Goal: Task Accomplishment & Management: Manage account settings

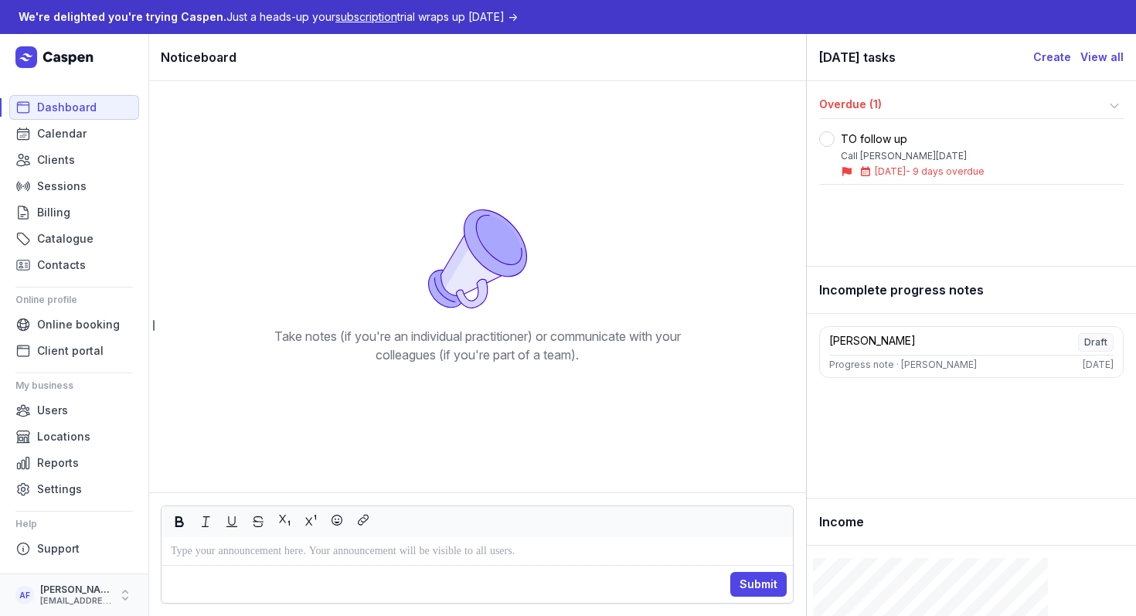
click at [73, 606] on div "[EMAIL_ADDRESS][DOMAIN_NAME]" at bounding box center [75, 601] width 71 height 11
click at [186, 567] on button "My account" at bounding box center [241, 568] width 173 height 22
select select
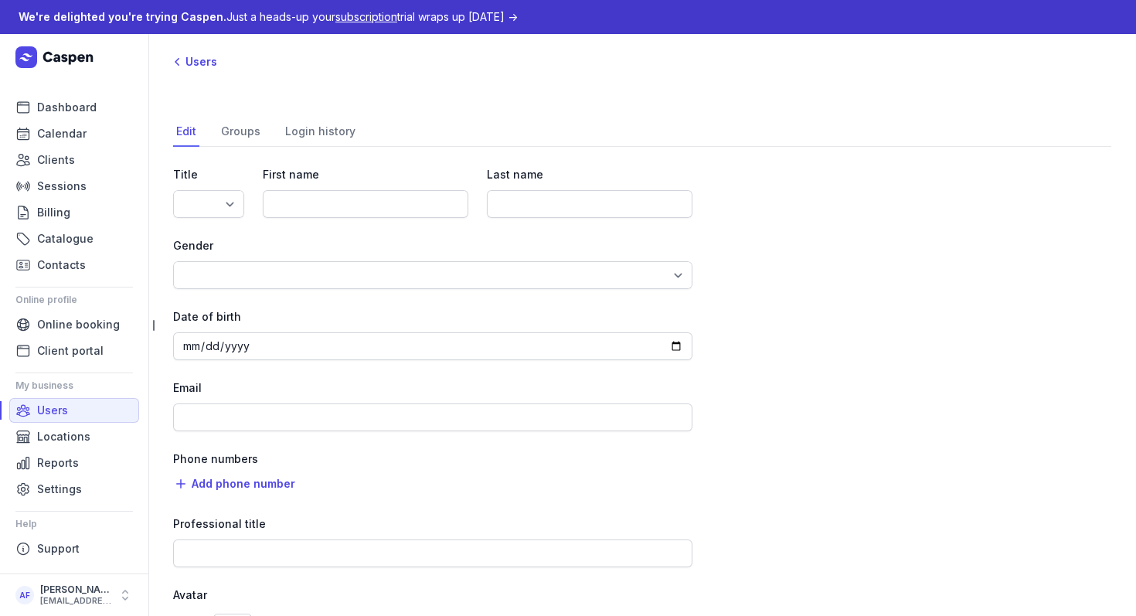
type input "[PERSON_NAME]"
type input "Fourie"
type input "[EMAIL_ADDRESS][DOMAIN_NAME]"
select select "+61"
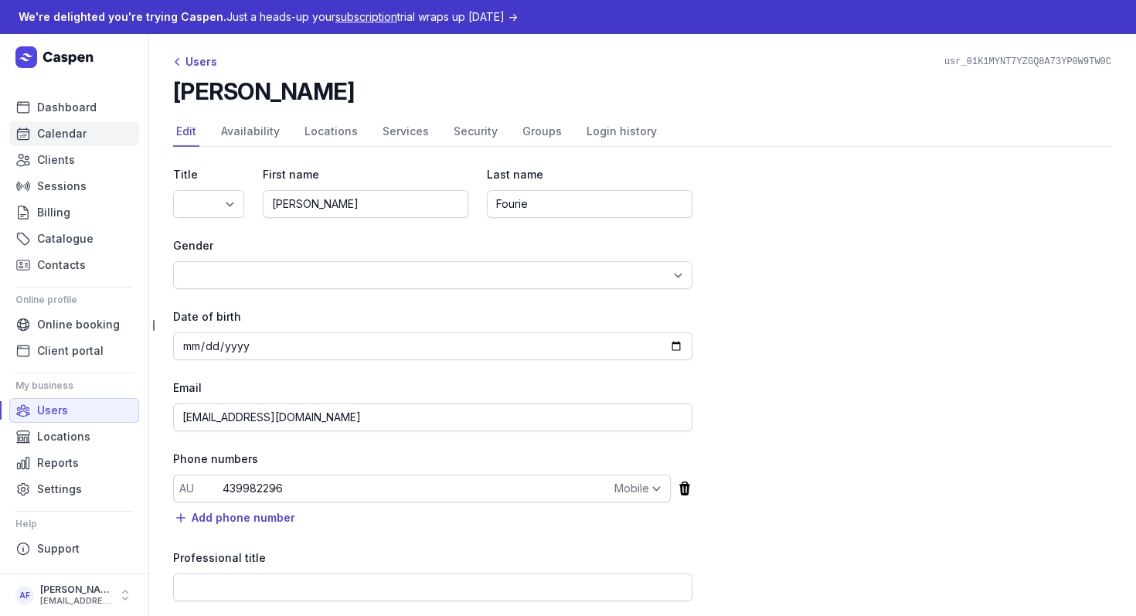
click at [70, 134] on span "Calendar" at bounding box center [61, 133] width 49 height 19
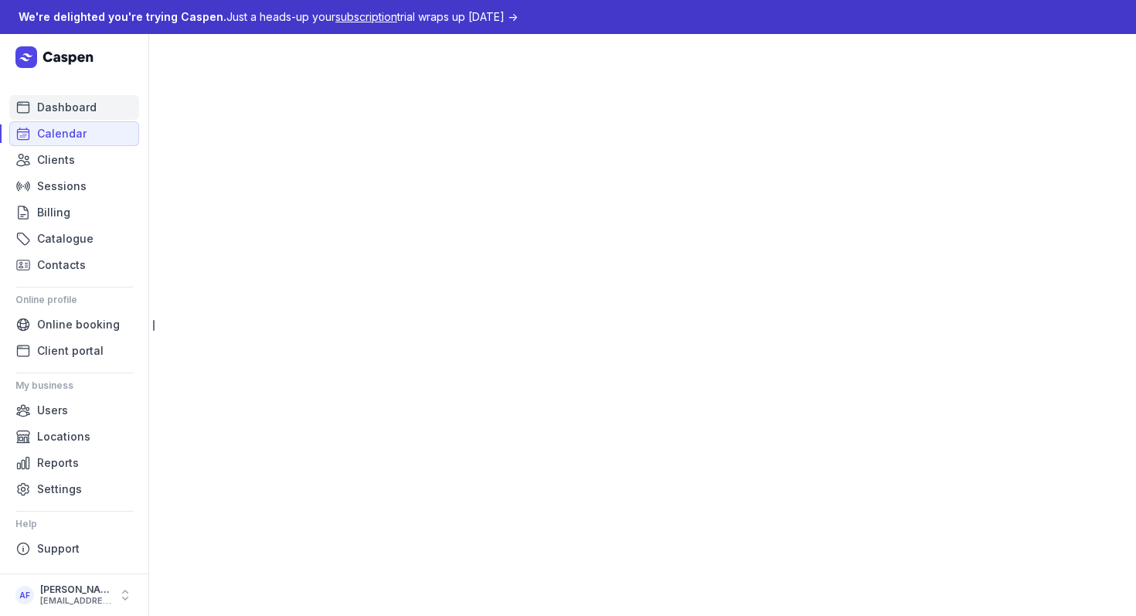
select select "week"
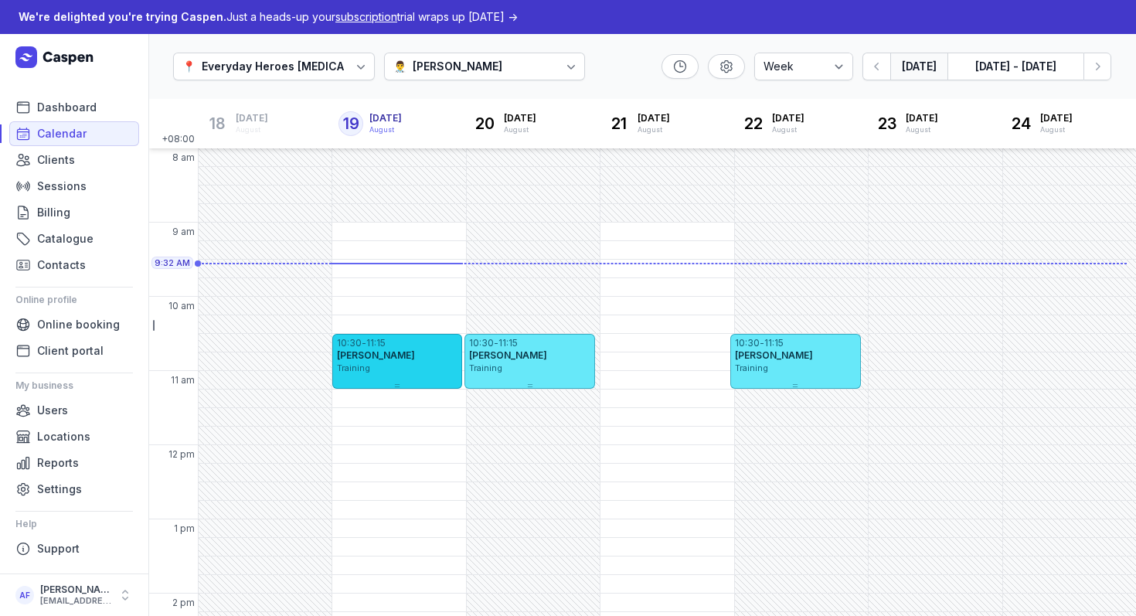
click at [410, 357] on div "[PERSON_NAME]" at bounding box center [397, 355] width 121 height 12
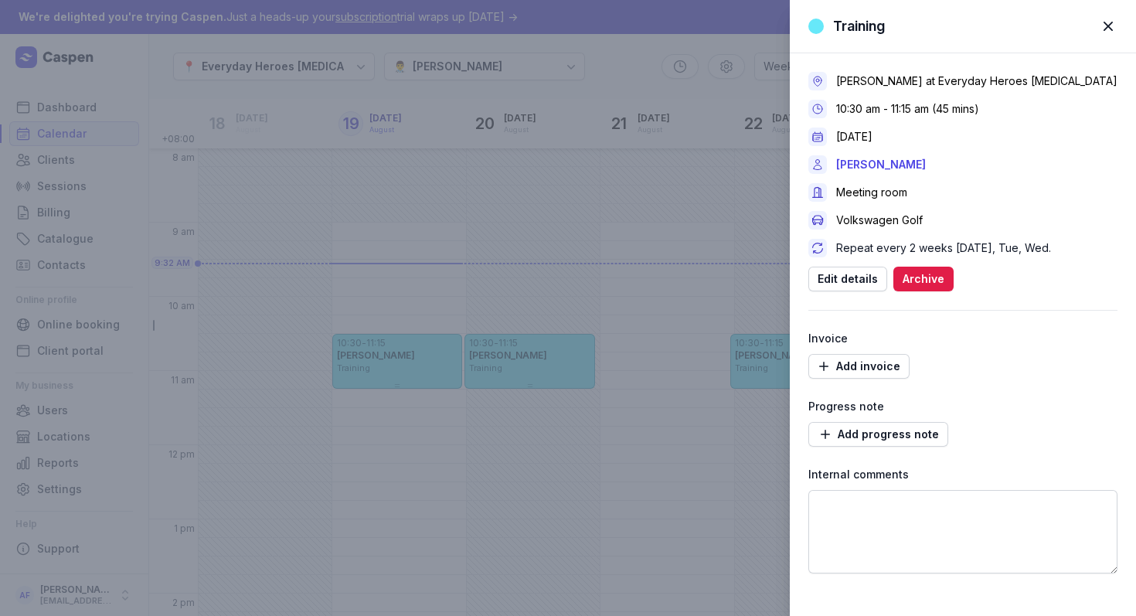
click at [1108, 26] on span "button" at bounding box center [1108, 26] width 34 height 34
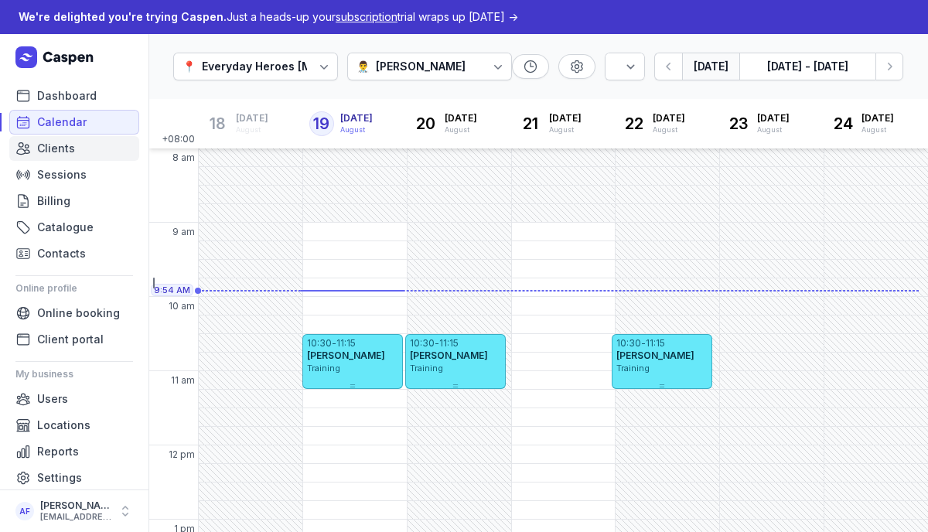
click at [85, 148] on link "Clients" at bounding box center [74, 148] width 130 height 25
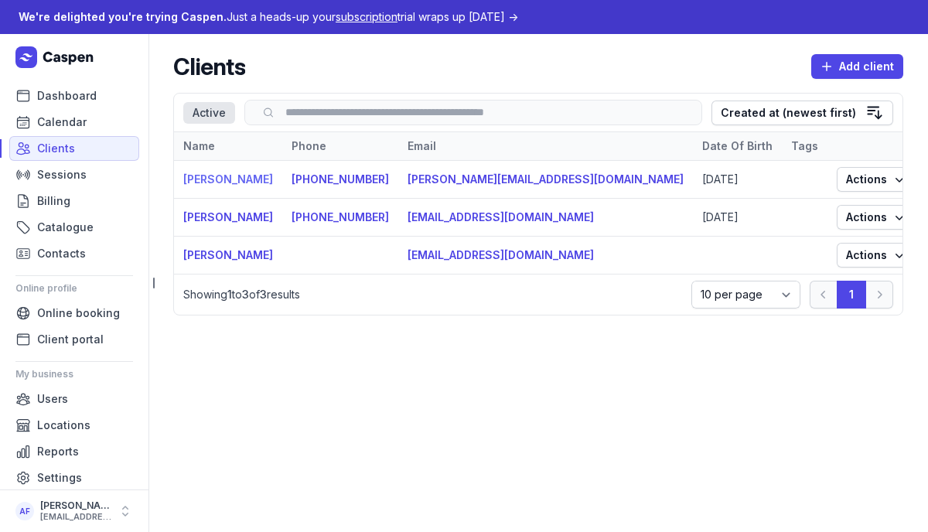
click at [223, 179] on link "[PERSON_NAME]" at bounding box center [228, 178] width 90 height 13
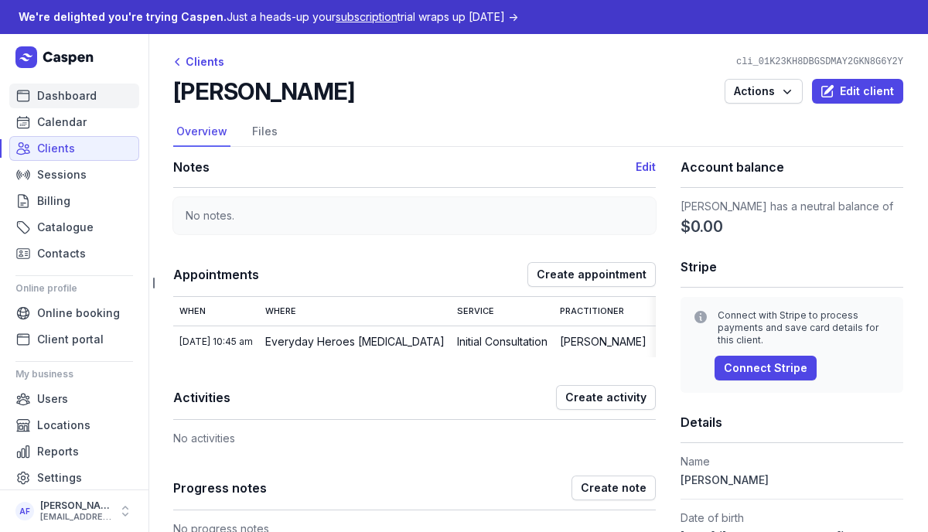
click at [68, 90] on span "Dashboard" at bounding box center [67, 96] width 60 height 19
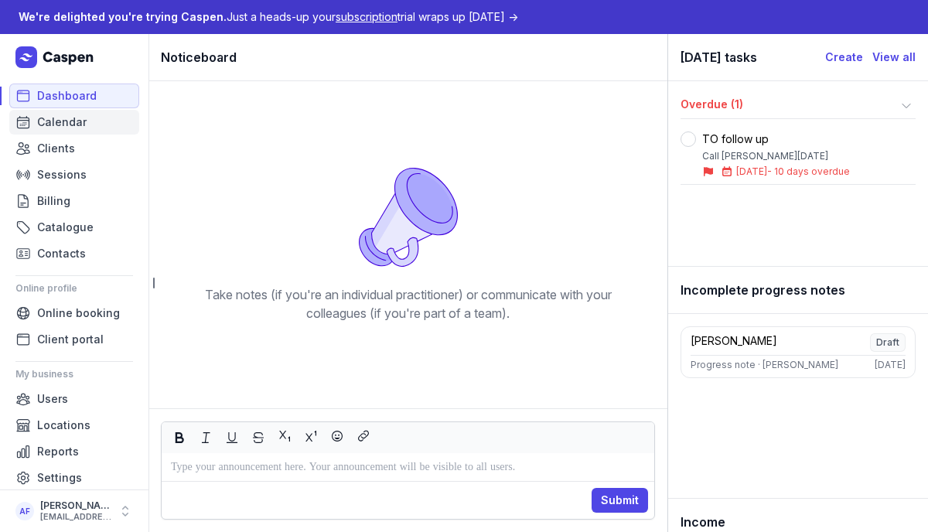
click at [64, 118] on span "Calendar" at bounding box center [61, 122] width 49 height 19
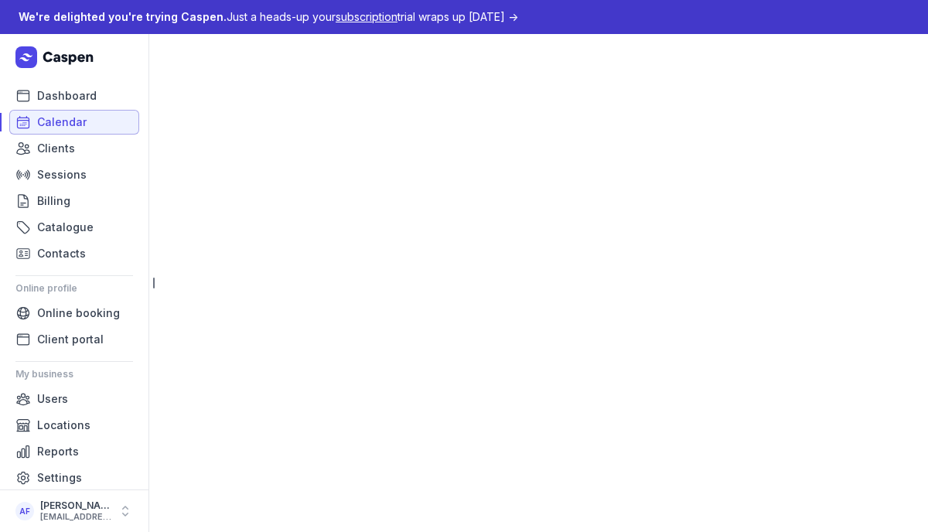
select select "week"
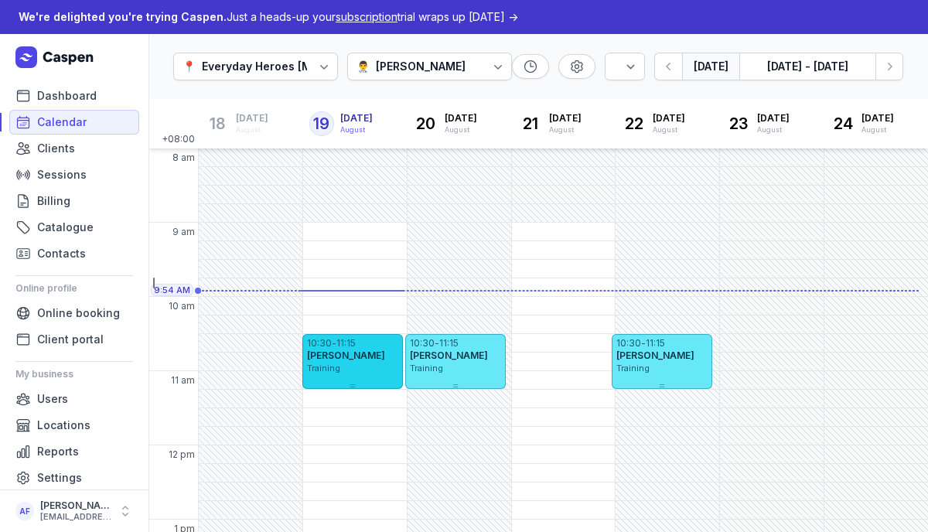
click at [348, 352] on span "[PERSON_NAME]" at bounding box center [346, 355] width 78 height 12
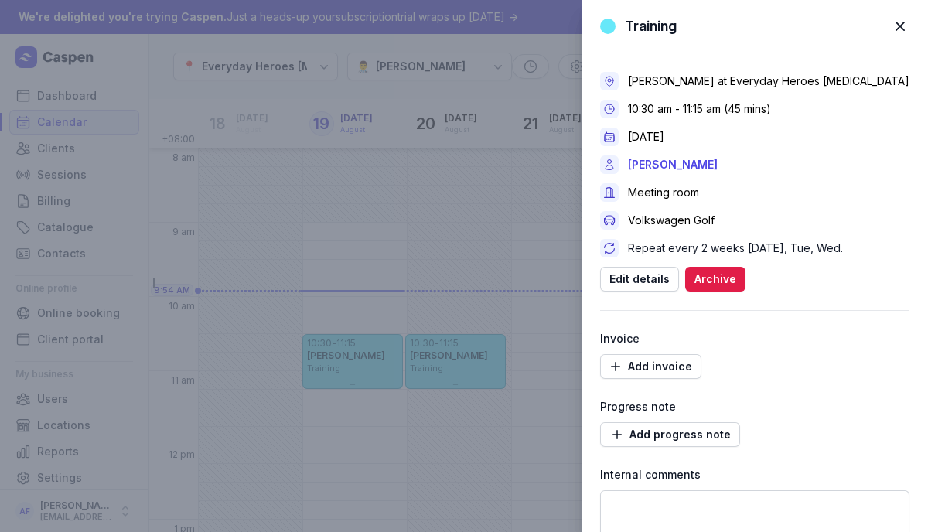
scroll to position [70, 0]
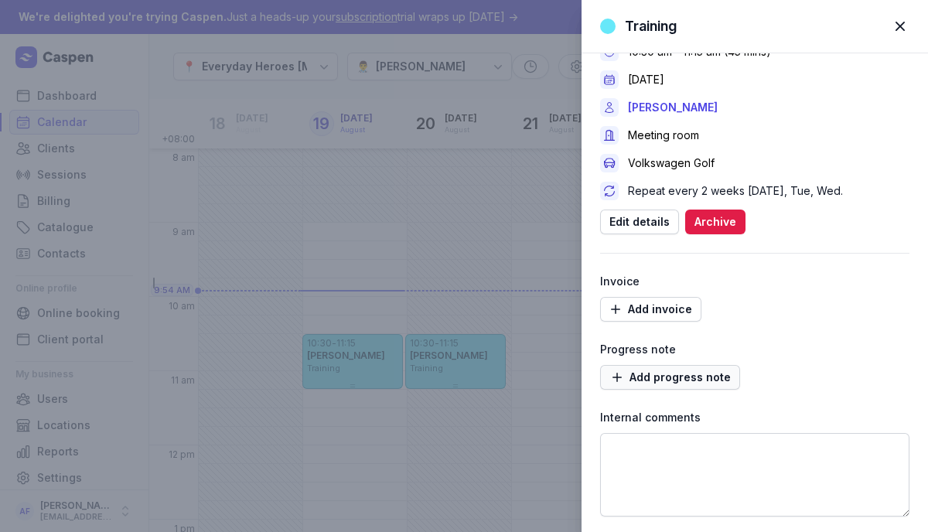
click at [682, 374] on span "Add progress note" at bounding box center [669, 377] width 121 height 19
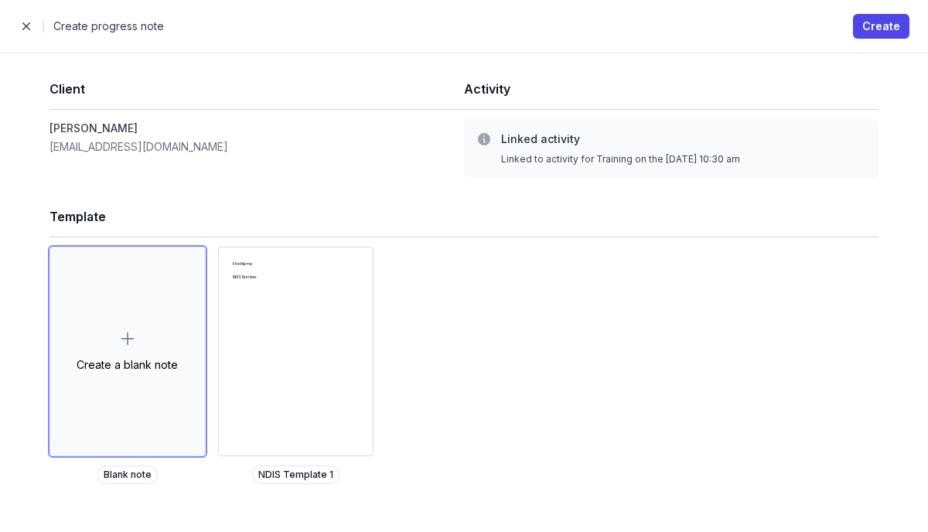
click at [302, 321] on div "First Name NDIS Number" at bounding box center [296, 351] width 155 height 208
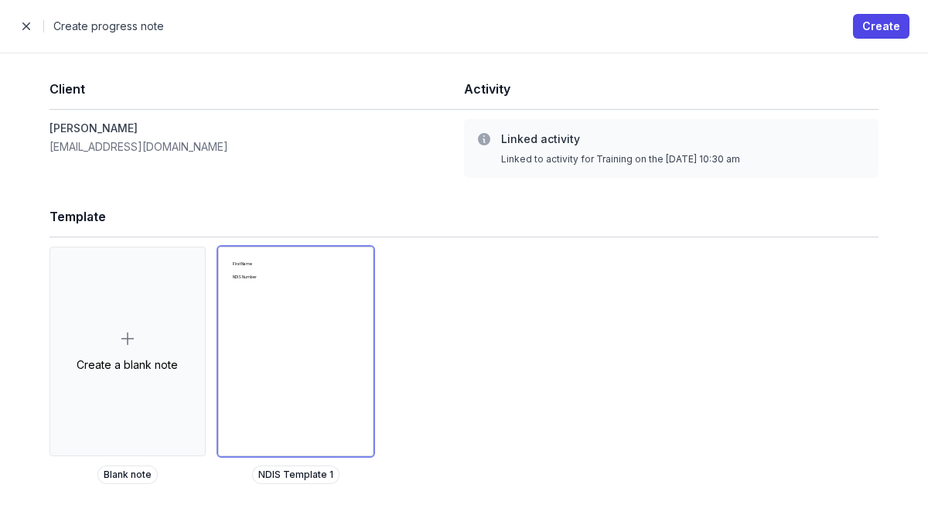
click at [302, 321] on div "First Name NDIS Number" at bounding box center [296, 351] width 155 height 208
click at [871, 35] on span "Create" at bounding box center [881, 26] width 38 height 19
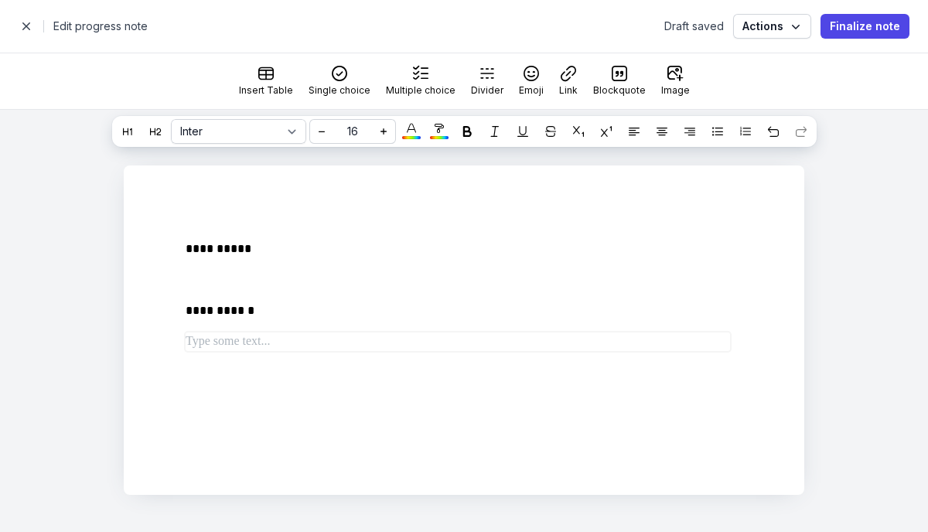
select select
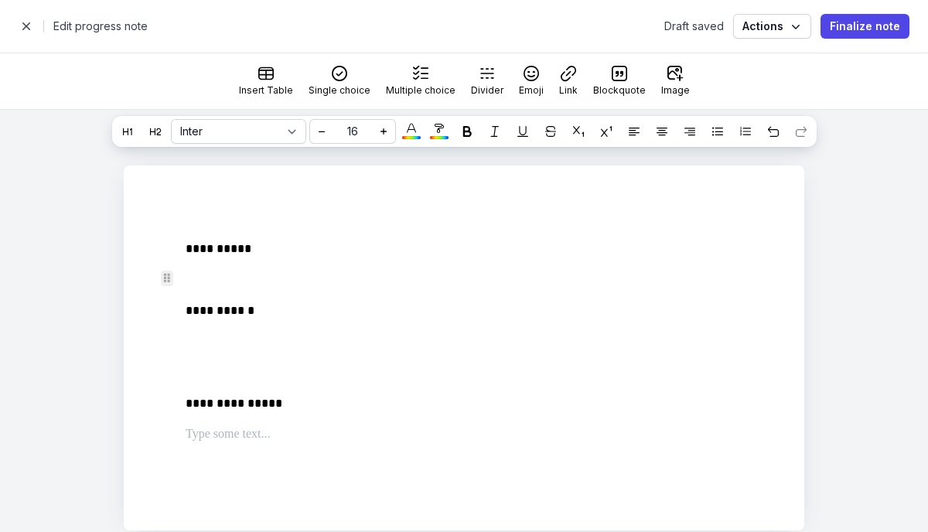
scroll to position [36, 0]
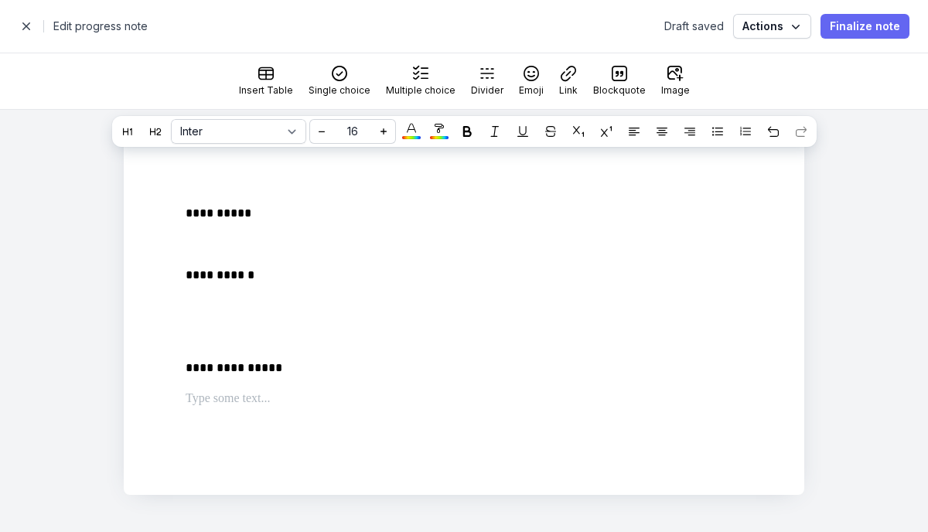
click at [870, 30] on span "Finalize note" at bounding box center [864, 26] width 70 height 19
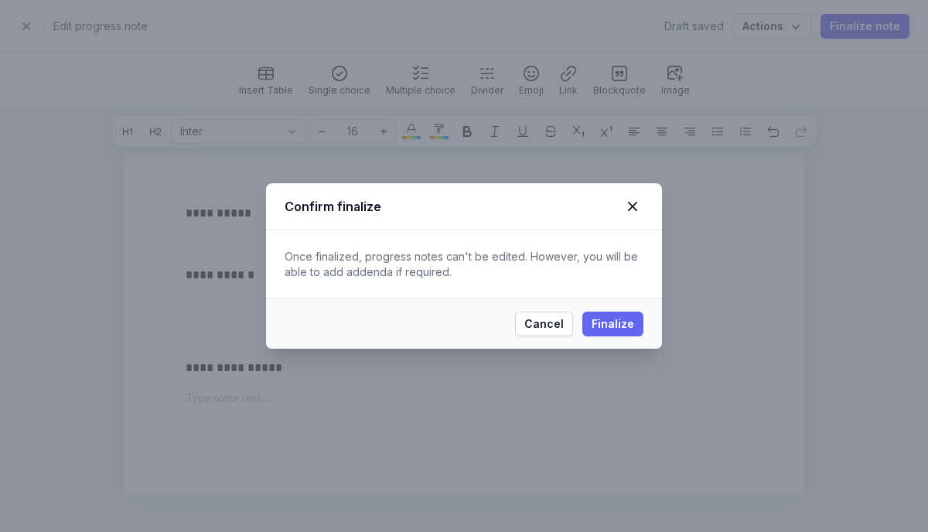
click at [619, 327] on span "Finalize" at bounding box center [612, 324] width 43 height 19
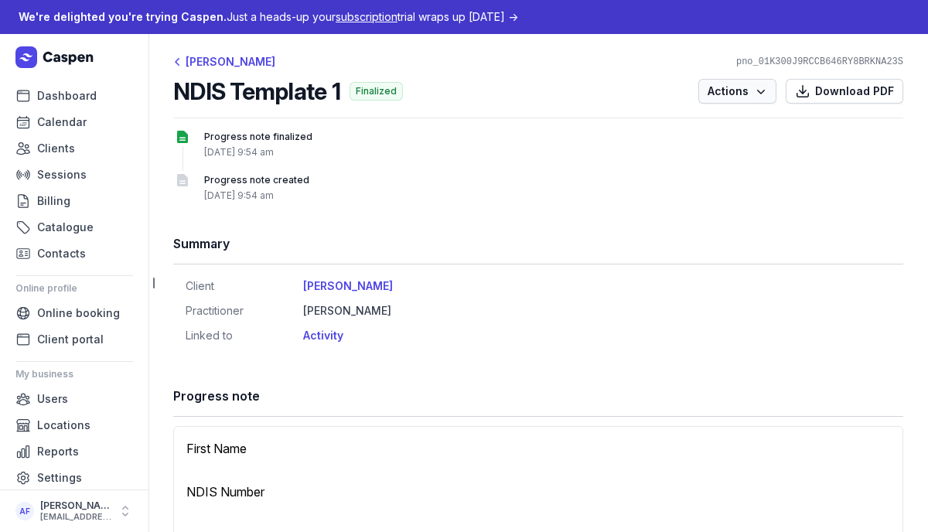
click at [734, 90] on span "Actions" at bounding box center [737, 91] width 60 height 19
click at [214, 60] on div "[PERSON_NAME]" at bounding box center [224, 62] width 102 height 19
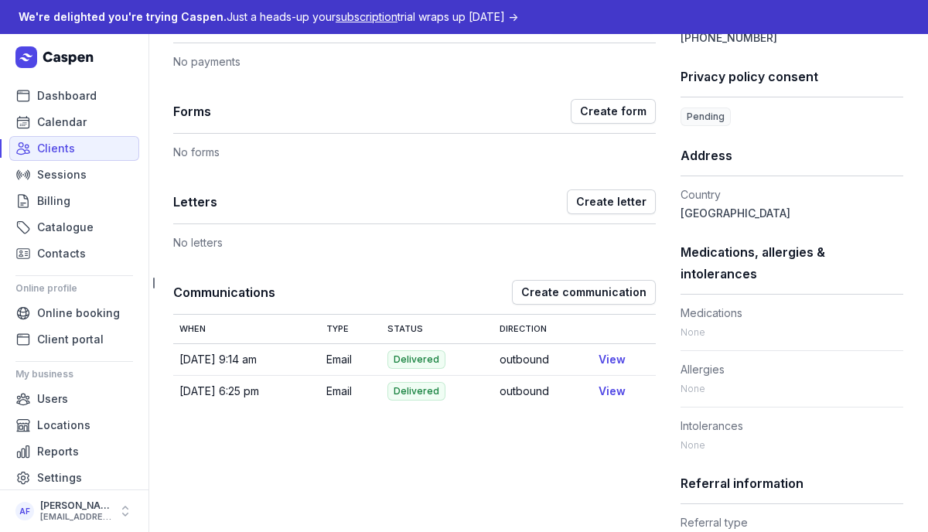
scroll to position [939, 0]
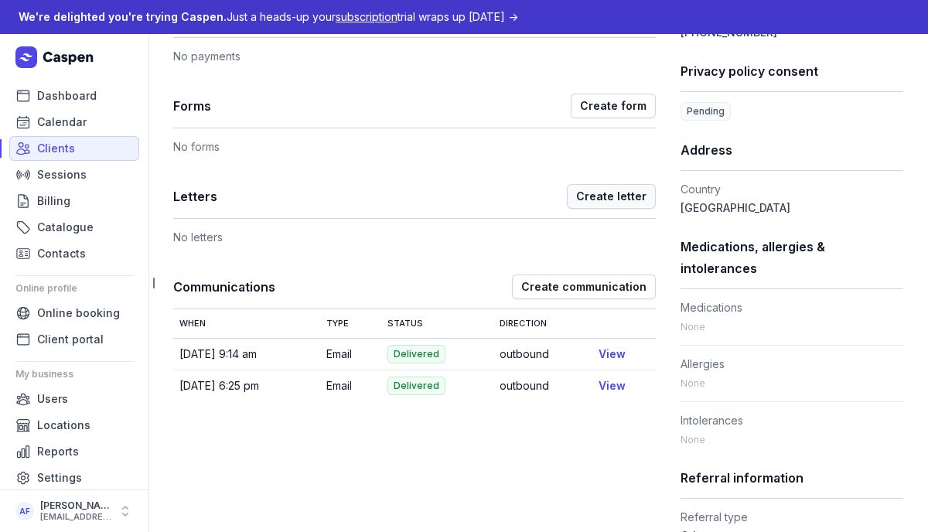
click at [606, 206] on span "Create letter" at bounding box center [611, 196] width 70 height 19
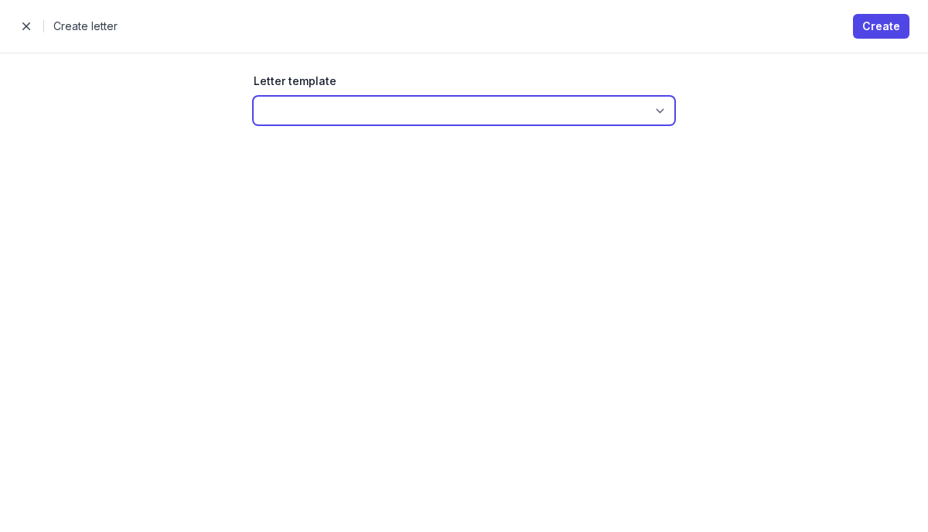
click at [662, 112] on select at bounding box center [464, 111] width 420 height 28
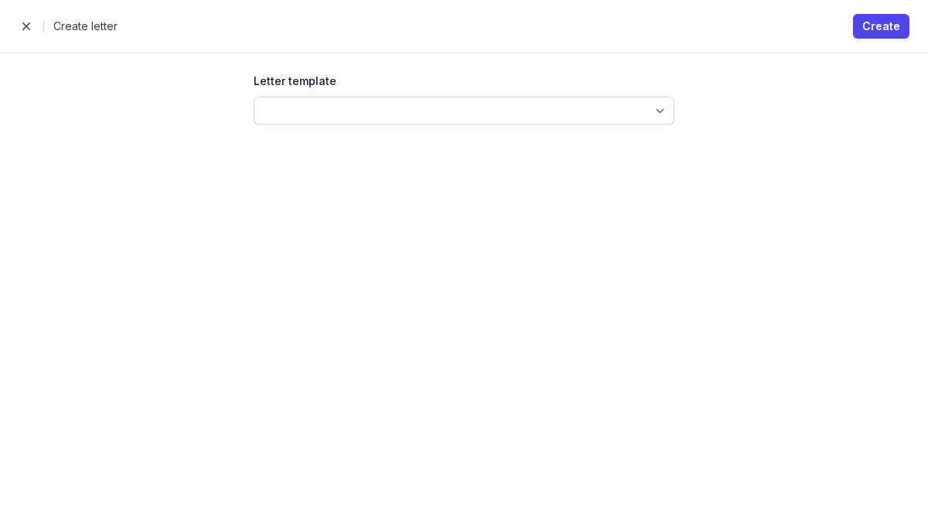
click at [31, 33] on span "button" at bounding box center [26, 26] width 31 height 31
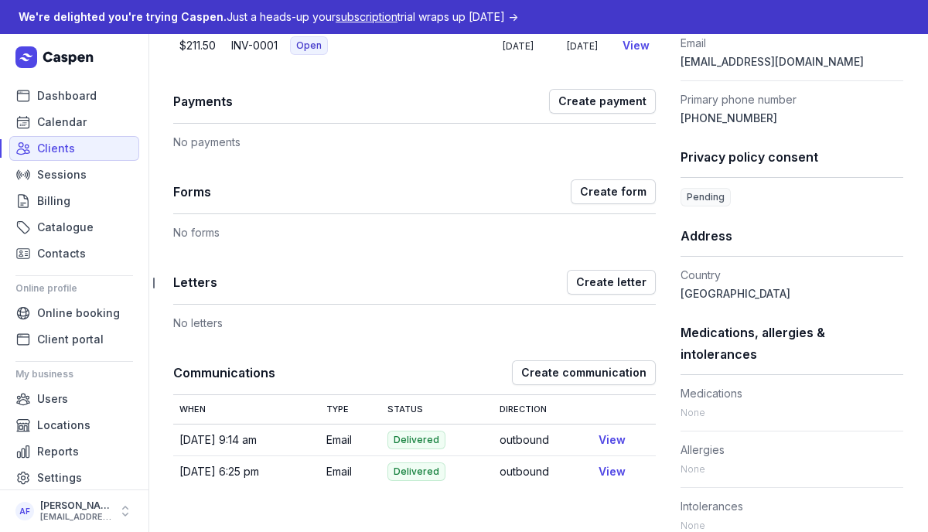
scroll to position [871, 0]
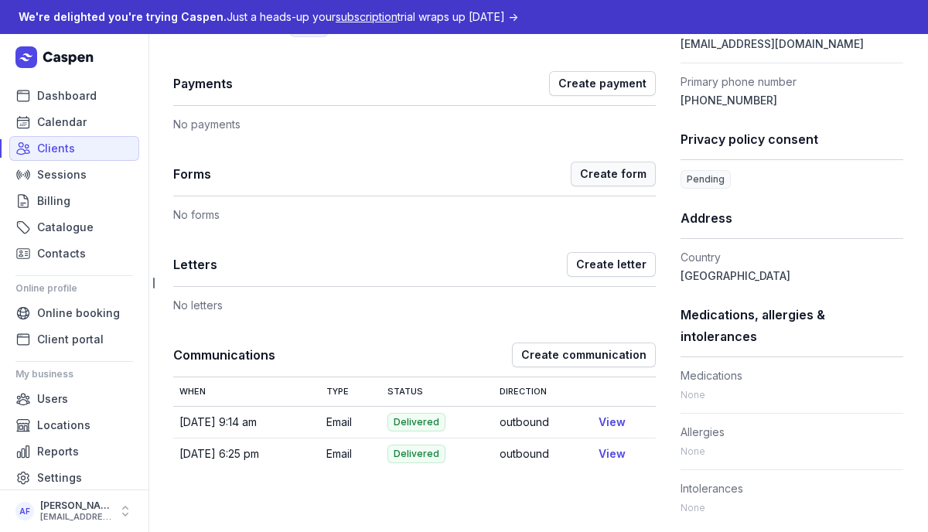
click at [621, 183] on span "Create form" at bounding box center [613, 174] width 66 height 19
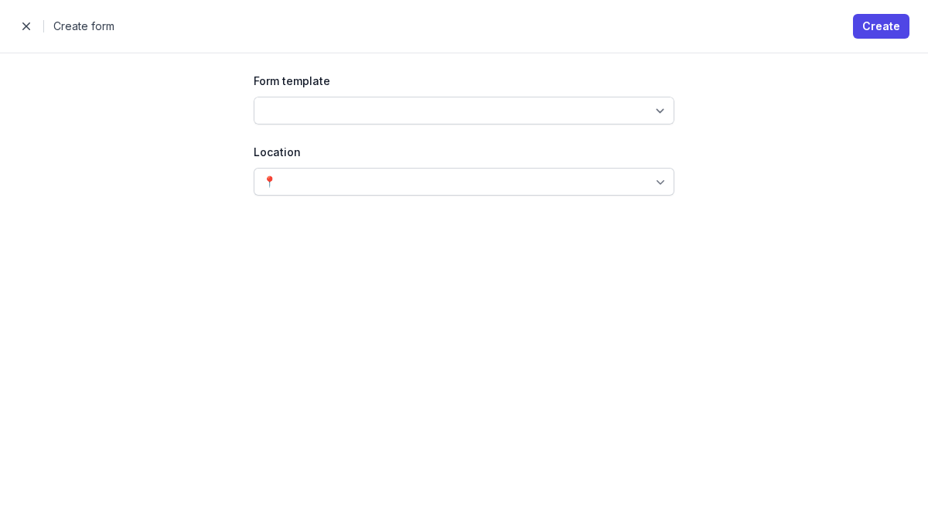
click at [286, 124] on div "Form template Location 📍" at bounding box center [463, 292] width 519 height 478
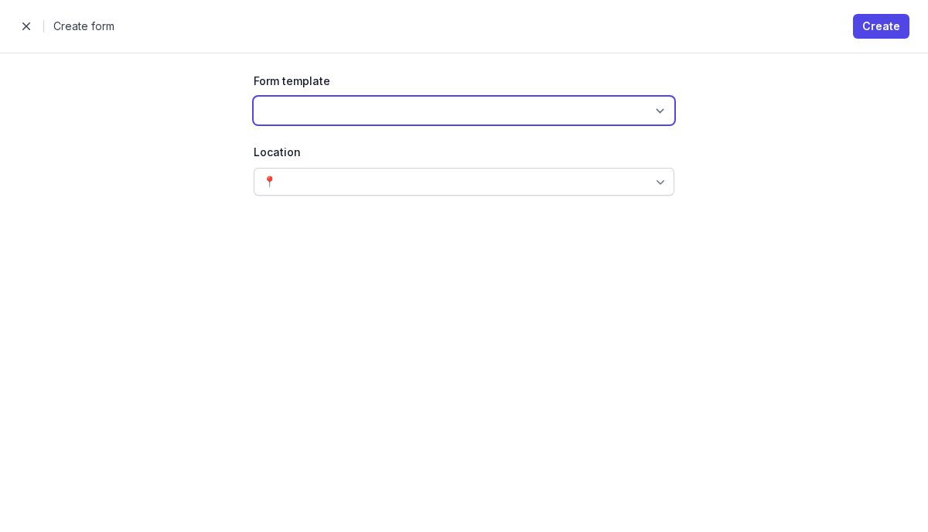
click at [288, 114] on select at bounding box center [464, 111] width 420 height 28
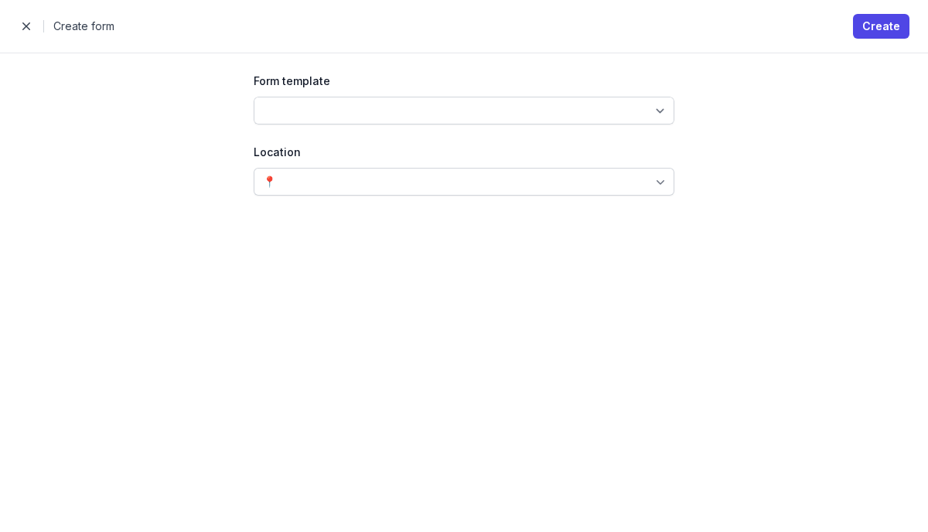
click at [30, 31] on span "button" at bounding box center [26, 26] width 31 height 31
